Goal: Find specific page/section: Find specific page/section

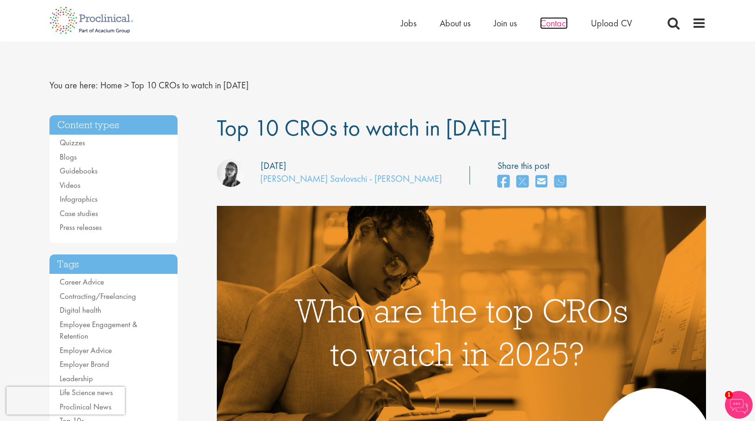
click at [561, 28] on span "Contact" at bounding box center [554, 23] width 28 height 12
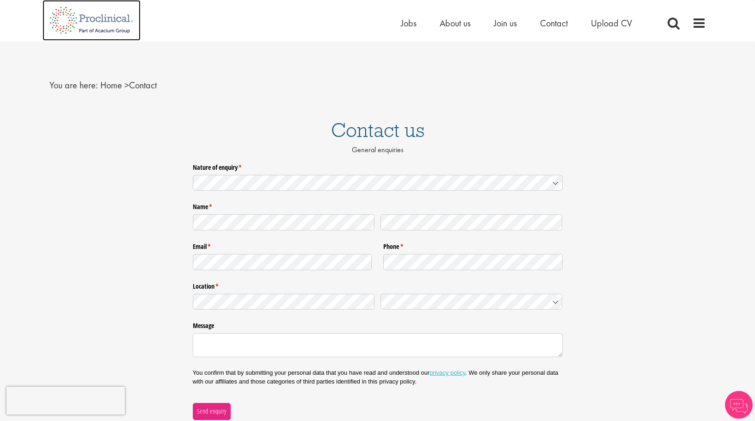
click at [62, 17] on img at bounding box center [92, 20] width 98 height 41
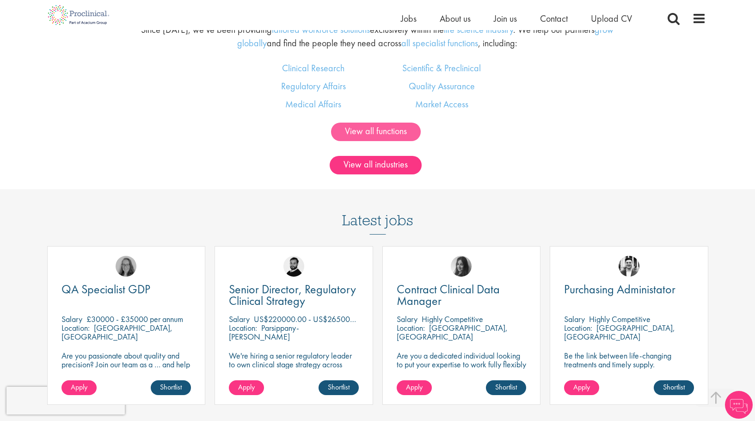
scroll to position [647, 0]
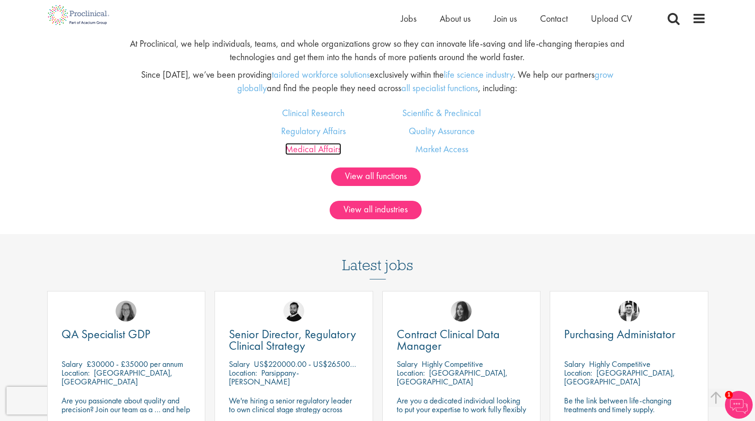
click at [313, 148] on link "Medical Affairs" at bounding box center [313, 149] width 56 height 12
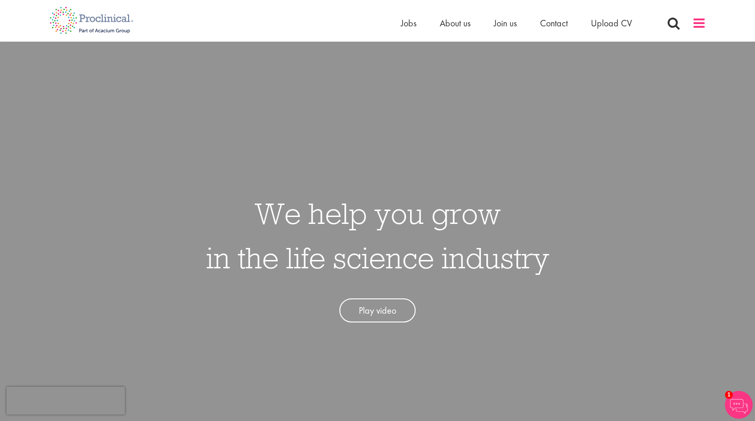
click at [700, 22] on span at bounding box center [699, 23] width 14 height 14
click at [558, 29] on li "Contact" at bounding box center [554, 23] width 28 height 14
